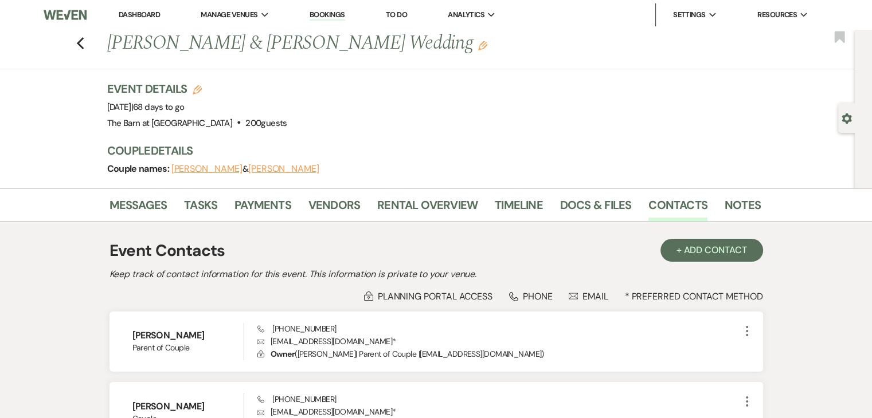
click at [149, 14] on link "Dashboard" at bounding box center [139, 15] width 41 height 10
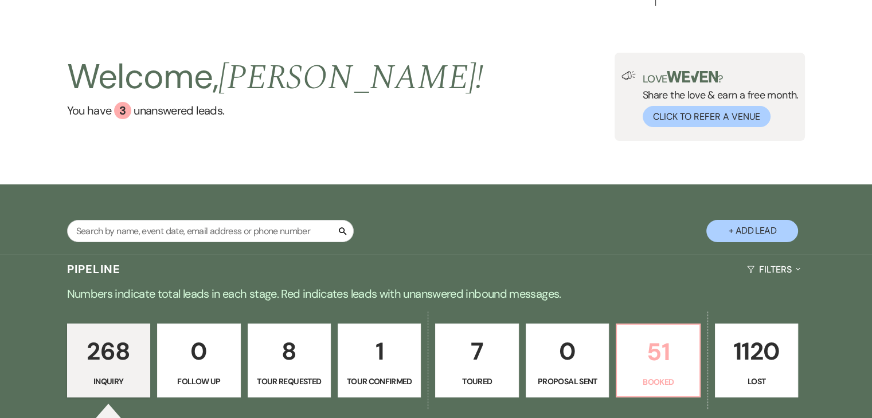
scroll to position [170, 0]
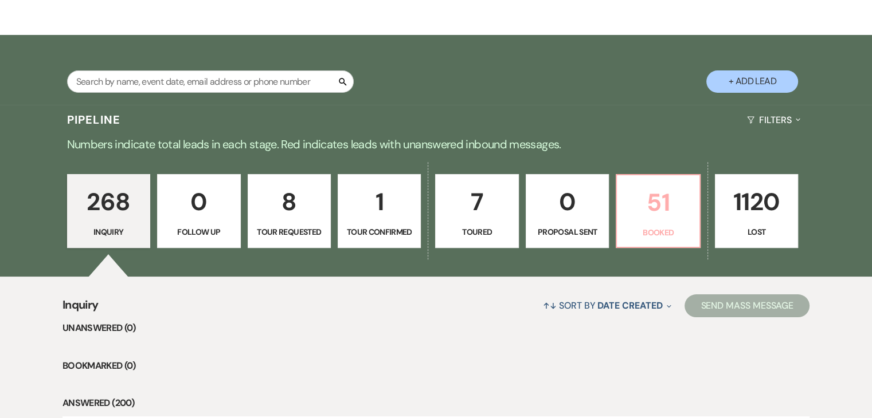
click at [665, 201] on p "51" at bounding box center [657, 202] width 68 height 38
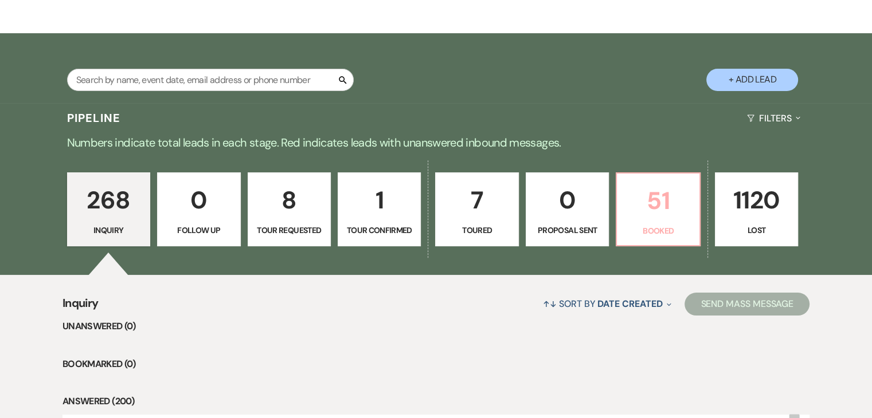
click at [669, 209] on p "51" at bounding box center [657, 201] width 68 height 38
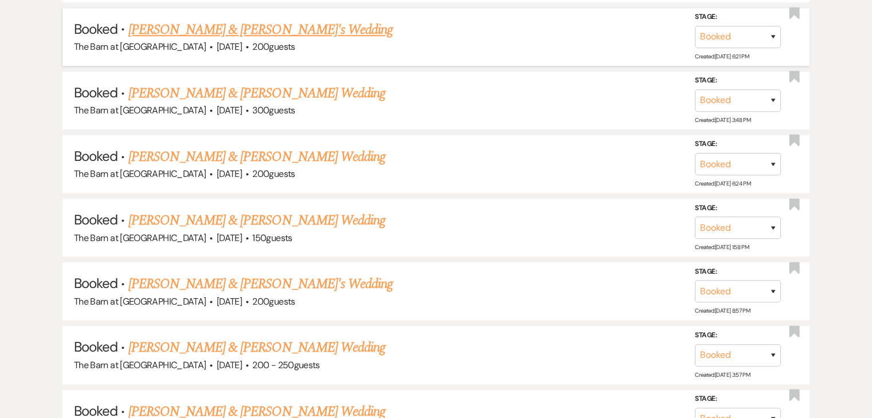
scroll to position [1146, 0]
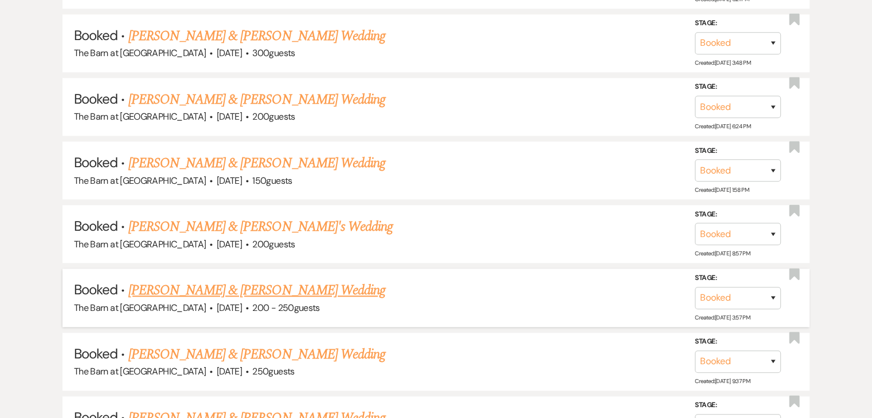
click at [336, 280] on link "[PERSON_NAME] & [PERSON_NAME] Wedding" at bounding box center [256, 290] width 257 height 21
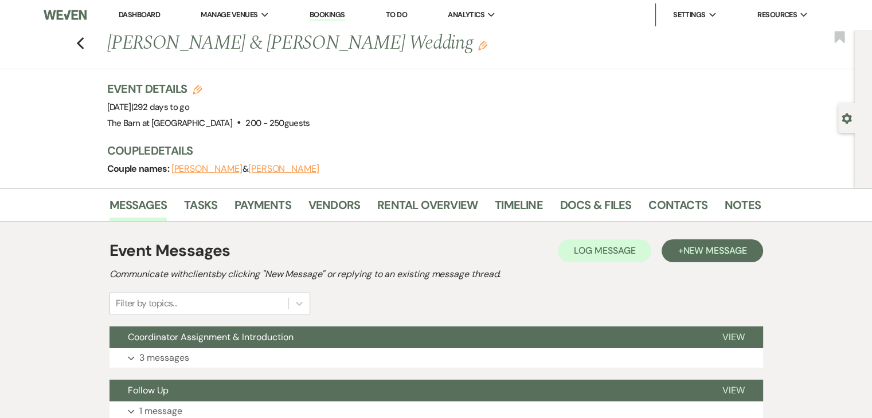
scroll to position [57, 0]
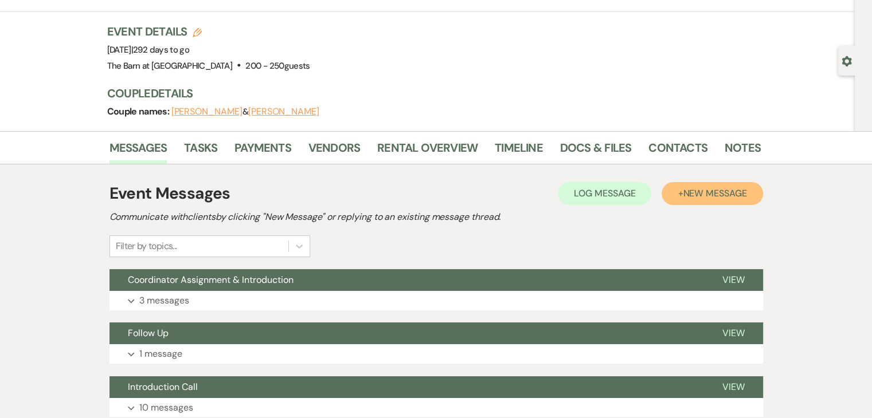
click at [715, 191] on span "New Message" at bounding box center [715, 193] width 64 height 12
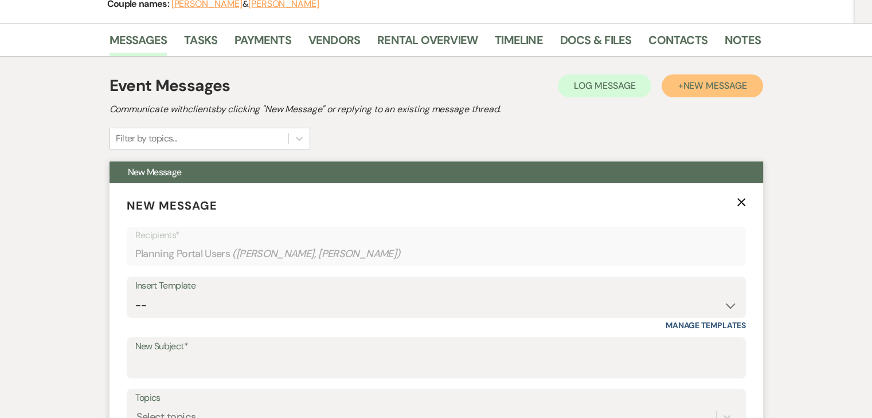
scroll to position [172, 0]
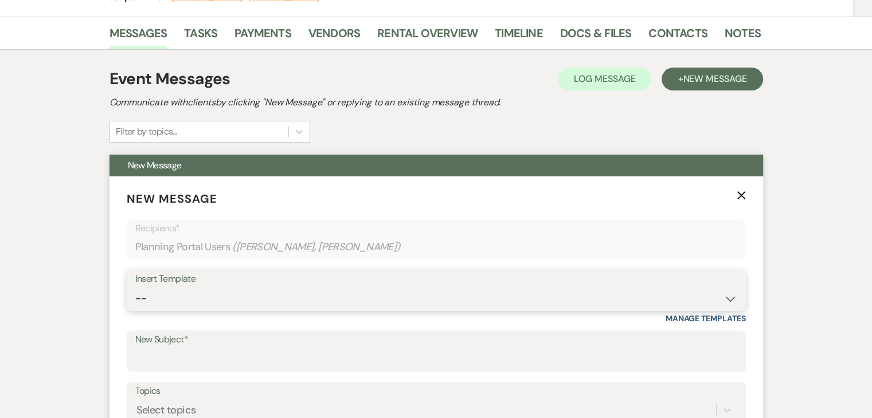
click at [193, 296] on select "-- Weven Planning Portal Introduction (Booked Events) Follow Up Not Available 2…" at bounding box center [436, 299] width 602 height 22
select select "2089"
click at [135, 288] on select "-- Weven Planning Portal Introduction (Booked Events) Follow Up Not Available 2…" at bounding box center [436, 299] width 602 height 22
type input "The Barn at [GEOGRAPHIC_DATA] Inquiry"
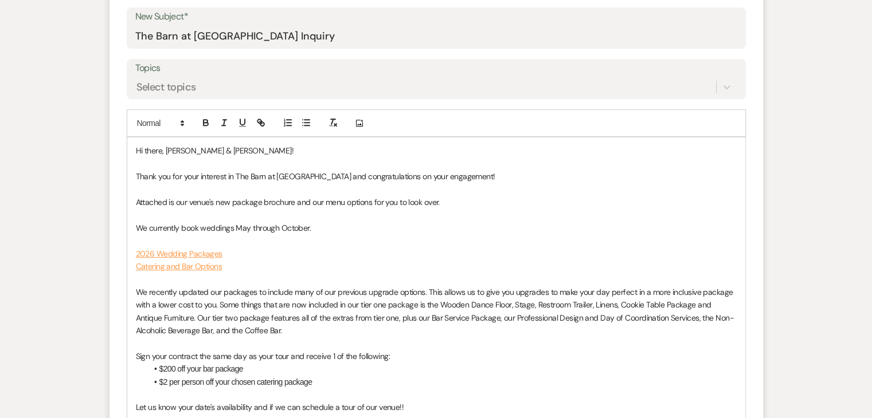
scroll to position [630, 0]
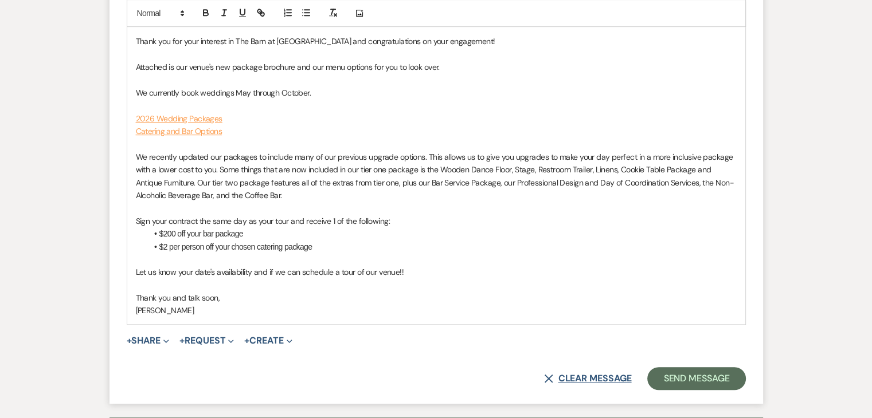
click at [614, 375] on button "X Clear message" at bounding box center [587, 378] width 87 height 9
select select "0"
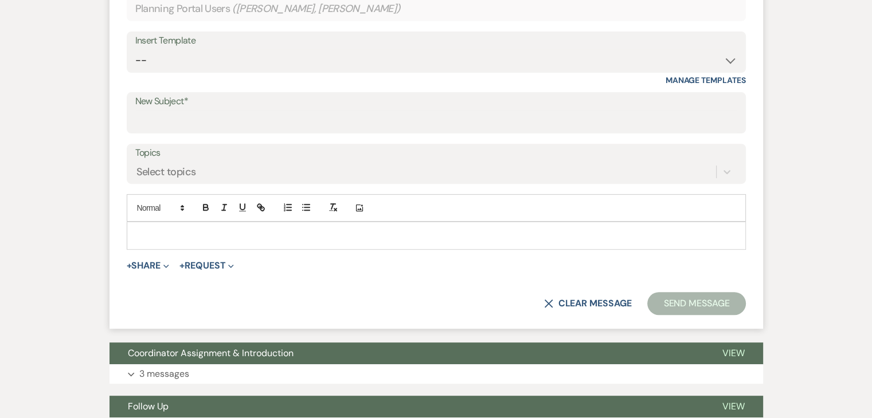
scroll to position [344, 0]
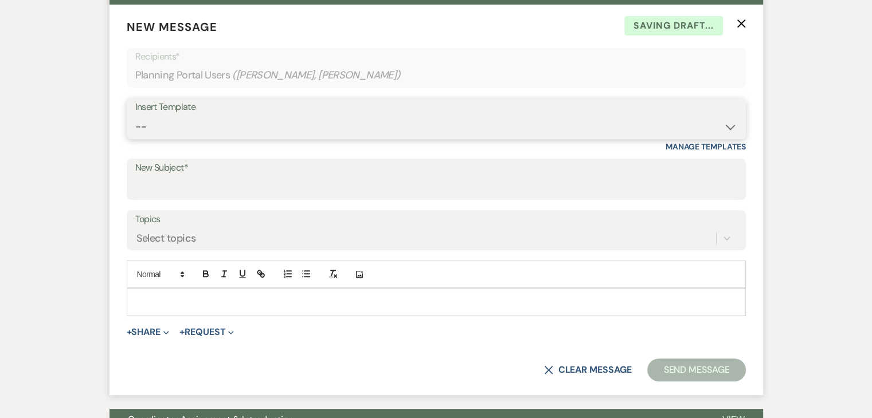
click at [355, 116] on select "-- Weven Planning Portal Introduction (Booked Events) Follow Up Not Available 2…" at bounding box center [436, 127] width 602 height 22
select select "6085"
click at [135, 116] on select "-- Weven Planning Portal Introduction (Booked Events) Follow Up Not Available 2…" at bounding box center [436, 127] width 602 height 22
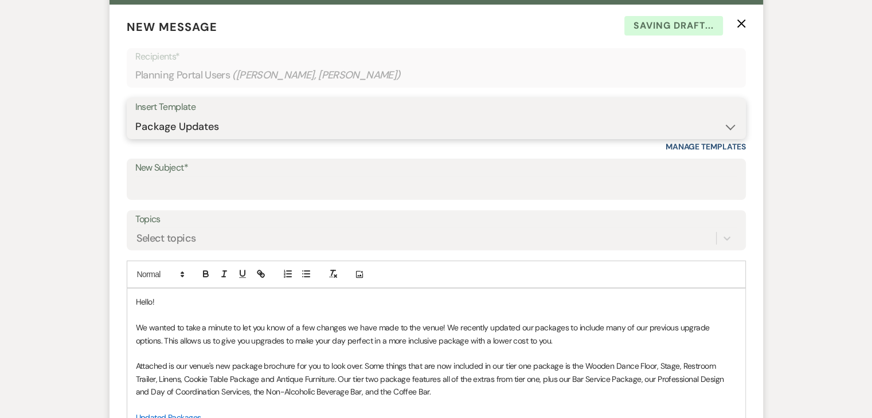
type input "Package Updates"
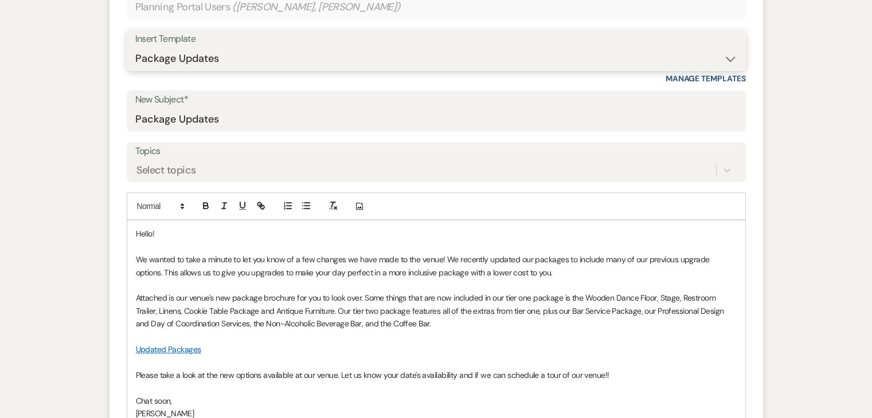
scroll to position [458, 0]
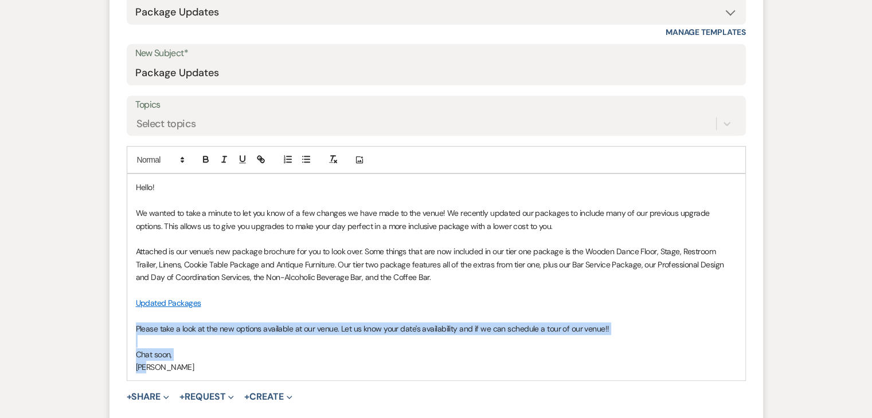
drag, startPoint x: 158, startPoint y: 370, endPoint x: 130, endPoint y: 326, distance: 51.8
click at [131, 326] on div "Hello! We wanted to take a minute to let you know of a few changes we have made…" at bounding box center [436, 277] width 618 height 206
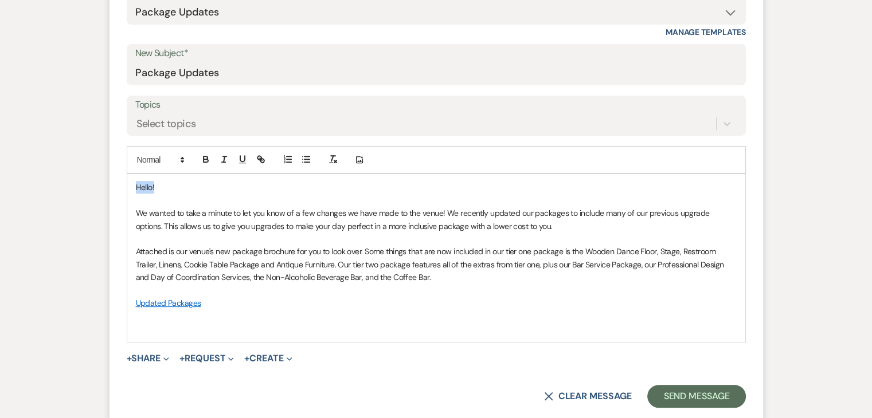
drag, startPoint x: 158, startPoint y: 188, endPoint x: 135, endPoint y: 187, distance: 23.0
click at [136, 187] on p "Hello!" at bounding box center [436, 187] width 601 height 13
click at [167, 186] on p "Hello!" at bounding box center [436, 187] width 601 height 13
click at [168, 186] on p "Hello!" at bounding box center [436, 187] width 601 height 13
drag, startPoint x: 147, startPoint y: 214, endPoint x: 126, endPoint y: 214, distance: 21.2
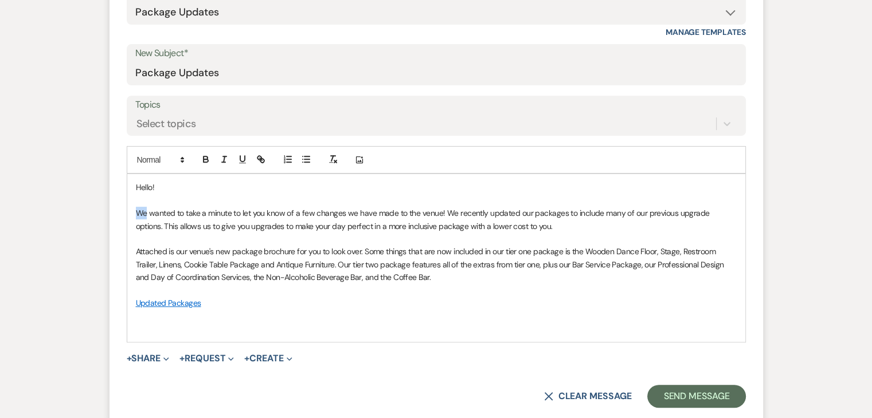
click at [128, 214] on div "Hello! We wanted to take a minute to let you know of a few changes we have made…" at bounding box center [436, 258] width 618 height 168
click at [225, 300] on p "Updated Packages" at bounding box center [436, 303] width 601 height 13
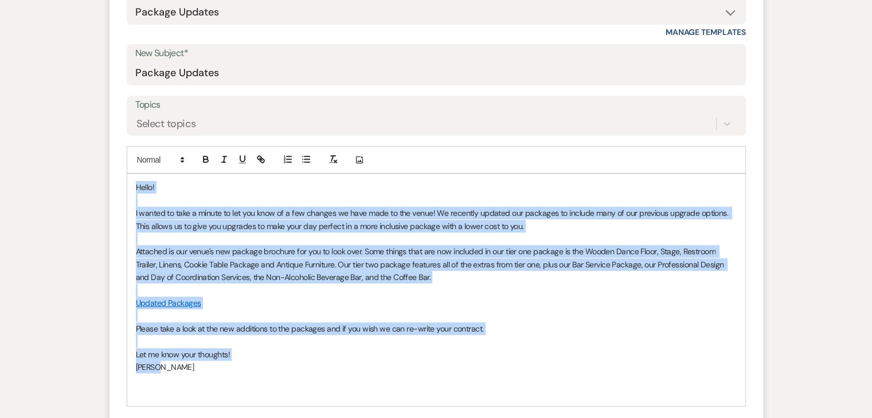
drag, startPoint x: 156, startPoint y: 365, endPoint x: 128, endPoint y: 184, distance: 183.3
click at [128, 184] on div "Hello! I wanted to take a minute to let you know of a few changes we have made …" at bounding box center [436, 290] width 618 height 232
copy div "Hello! I wanted to take a minute to let you know of a few changes we have made …"
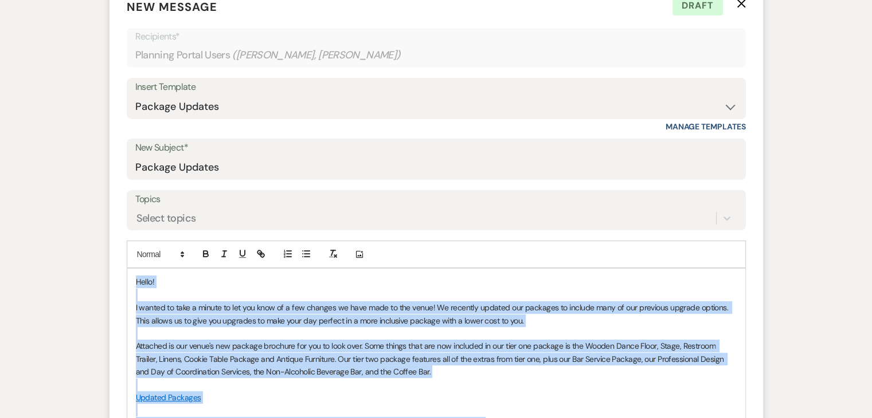
scroll to position [344, 0]
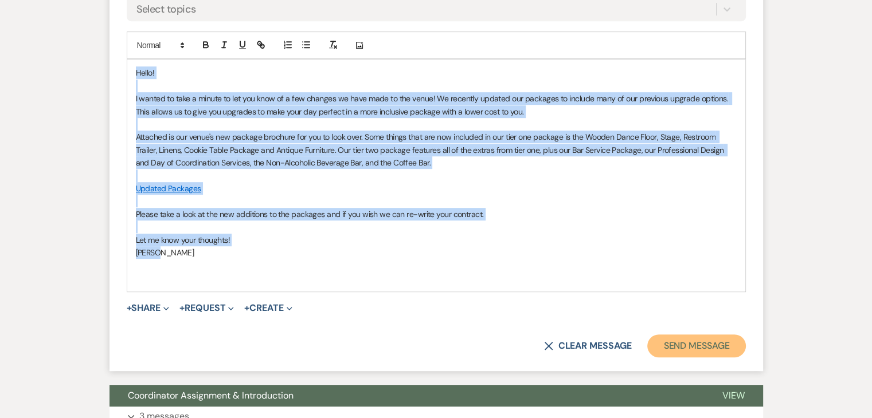
click at [710, 352] on button "Send Message" at bounding box center [696, 346] width 98 height 23
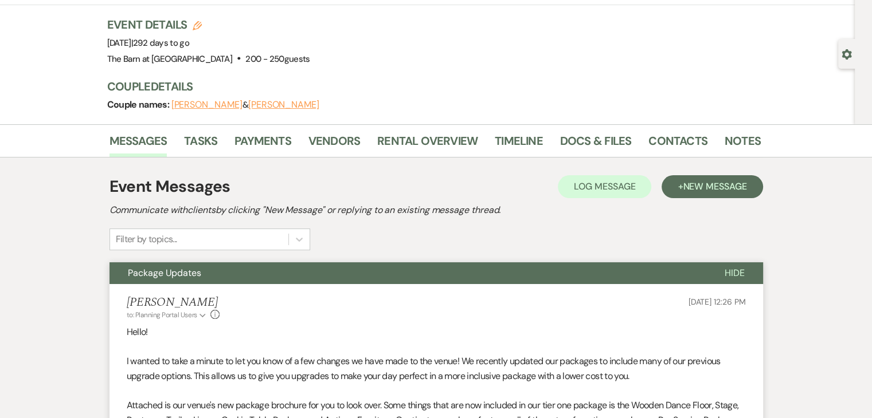
scroll to position [0, 0]
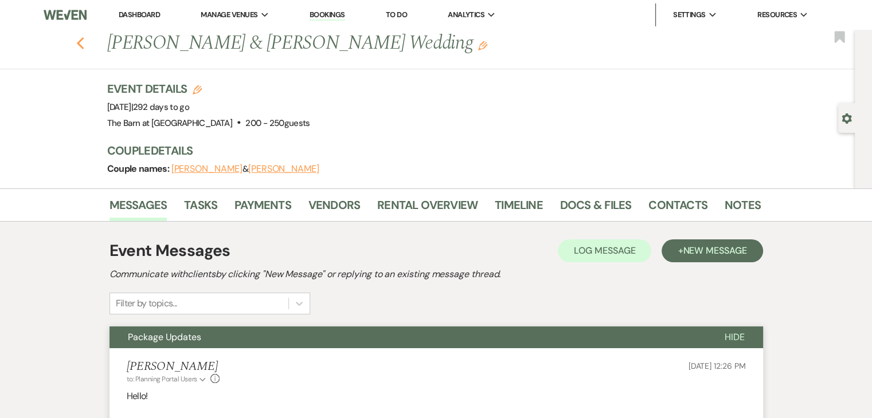
click at [84, 47] on use "button" at bounding box center [79, 43] width 7 height 13
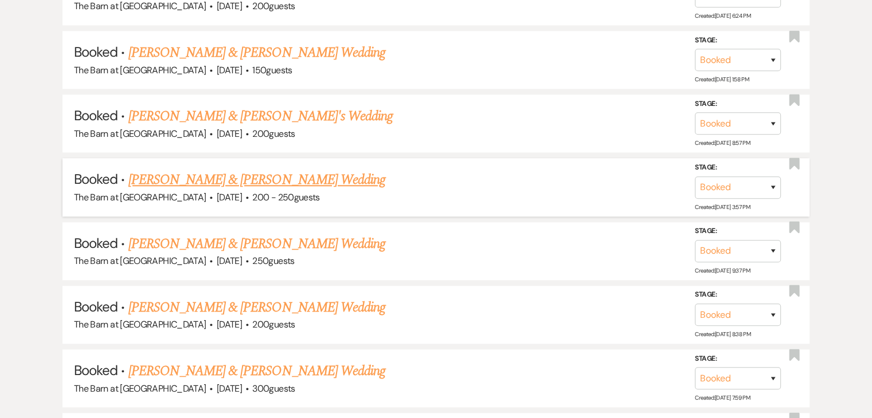
scroll to position [1261, 0]
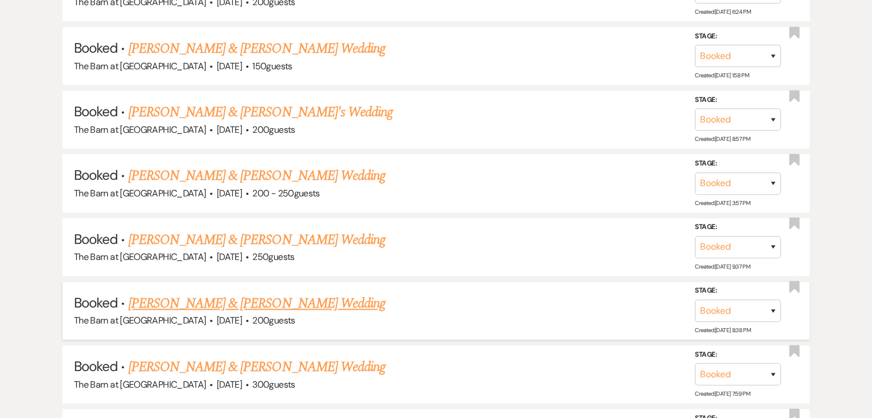
click at [274, 293] on link "[PERSON_NAME] & [PERSON_NAME] Wedding" at bounding box center [256, 303] width 257 height 21
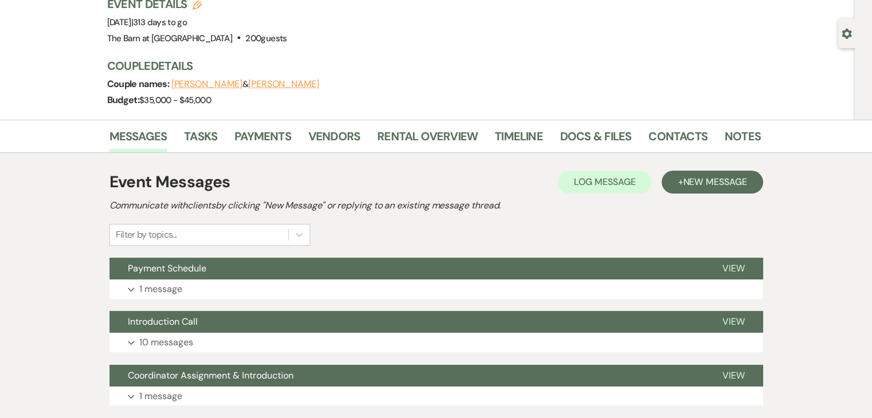
scroll to position [115, 0]
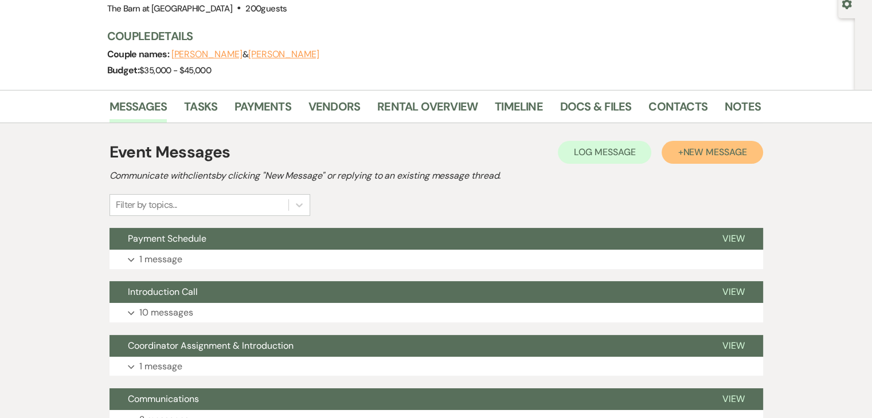
click at [707, 150] on span "New Message" at bounding box center [715, 152] width 64 height 12
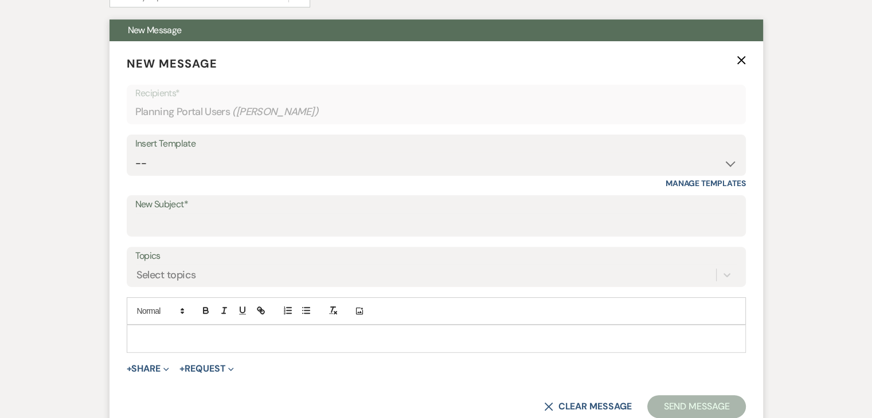
scroll to position [344, 0]
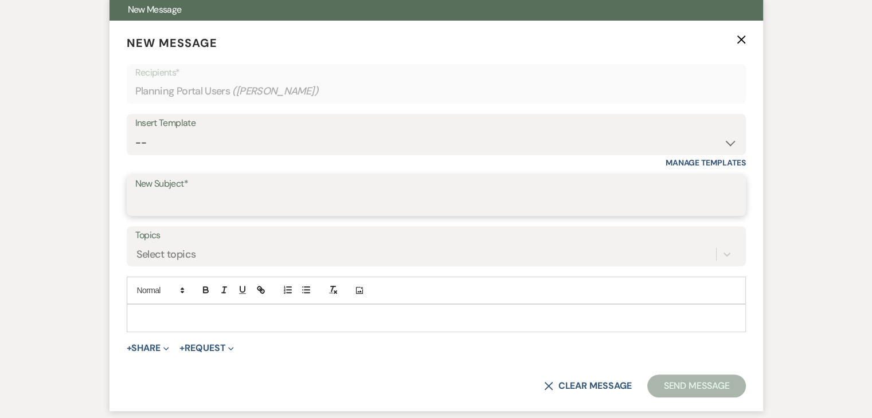
click at [183, 199] on input "New Subject*" at bounding box center [436, 204] width 602 height 22
type input "Package Updates"
click at [190, 312] on p at bounding box center [436, 318] width 601 height 13
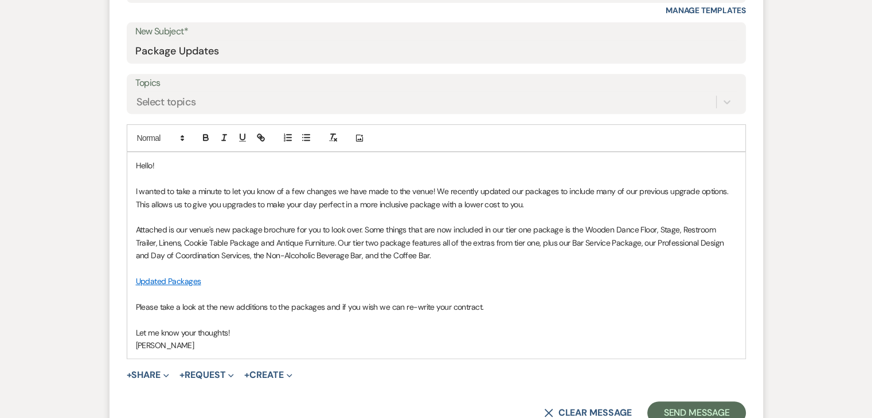
scroll to position [516, 0]
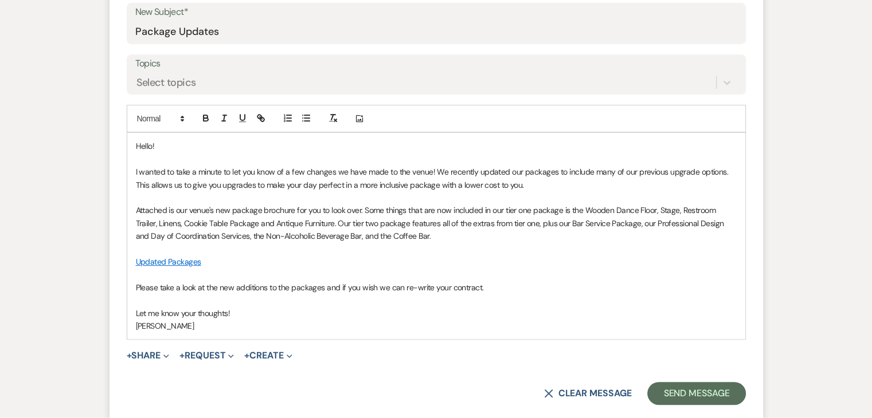
click at [187, 260] on link "Updated Packages" at bounding box center [168, 262] width 65 height 10
click at [172, 283] on link "[URL][DOMAIN_NAME]" at bounding box center [136, 284] width 72 height 15
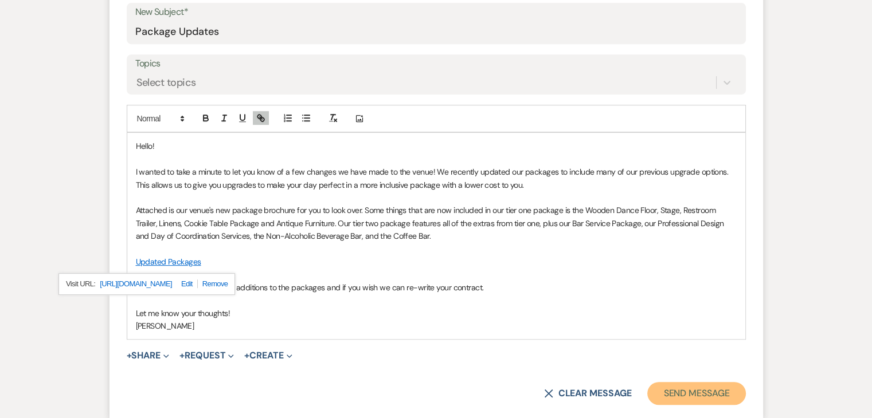
click at [687, 397] on button "Send Message" at bounding box center [696, 393] width 98 height 23
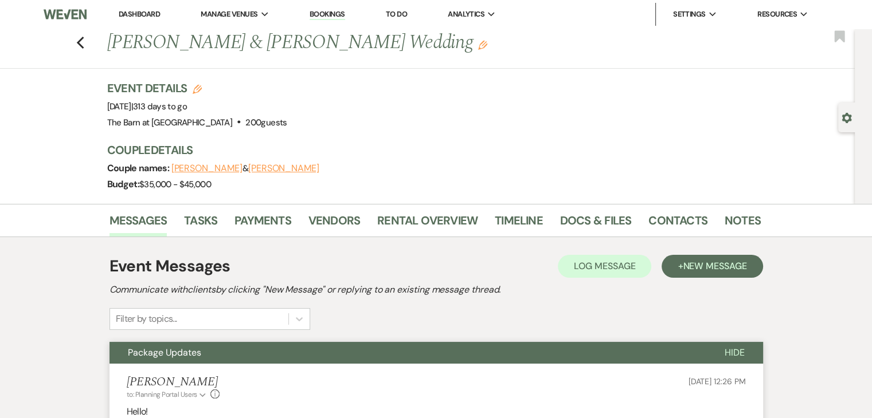
scroll to position [0, 0]
click at [80, 40] on icon "Previous" at bounding box center [80, 44] width 9 height 14
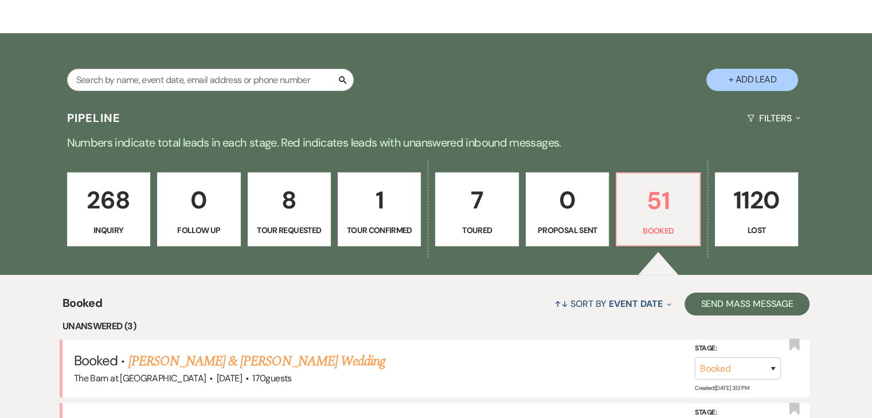
scroll to position [229, 0]
